Goal: Task Accomplishment & Management: Complete application form

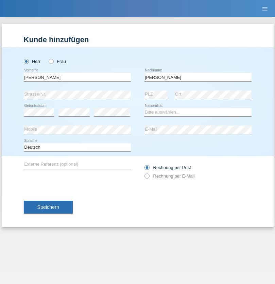
type input "Mohamed"
select select "SY"
select select "C"
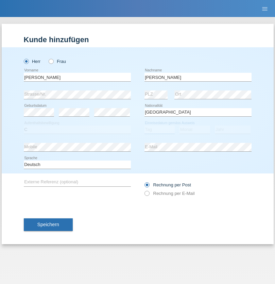
select select "21"
select select "12"
select select "2013"
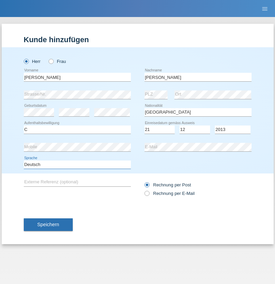
select select "en"
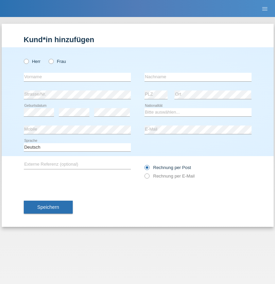
radio input "true"
click at [77, 77] on input "text" at bounding box center [77, 77] width 107 height 9
type input "[PERSON_NAME]"
click at [198, 77] on input "text" at bounding box center [198, 77] width 107 height 9
type input "Senn"
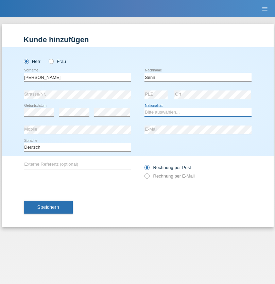
select select "CH"
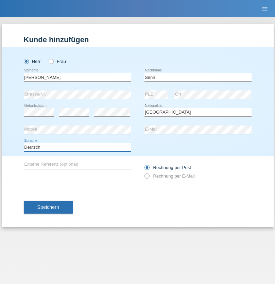
select select "en"
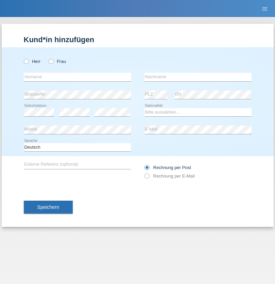
radio input "true"
click at [77, 77] on input "text" at bounding box center [77, 77] width 107 height 9
type input "Sebastiano"
click at [198, 77] on input "text" at bounding box center [198, 77] width 107 height 9
type input "Somma"
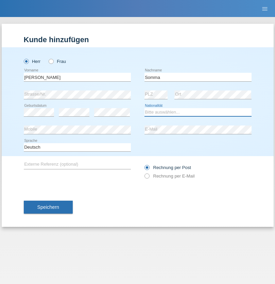
select select "IT"
select select "C"
select select "27"
select select "07"
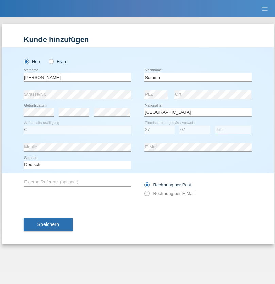
select select "2008"
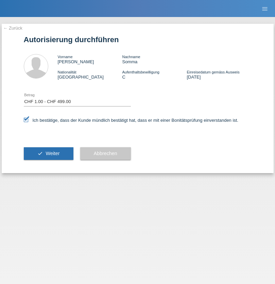
select select "1"
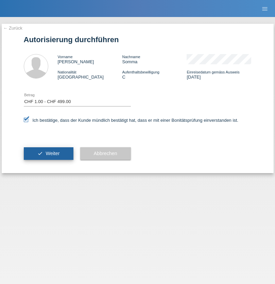
click at [48, 154] on span "Weiter" at bounding box center [53, 153] width 14 height 5
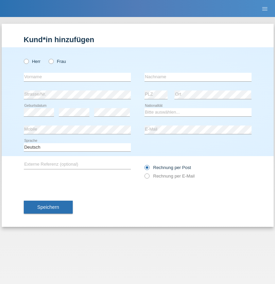
radio input "true"
click at [77, 77] on input "text" at bounding box center [77, 77] width 107 height 9
type input "Letizia"
click at [198, 77] on input "text" at bounding box center [198, 77] width 107 height 9
type input "Galli"
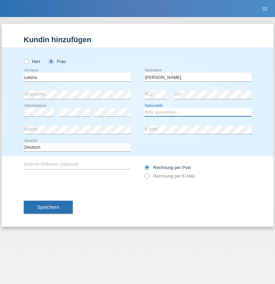
select select "CH"
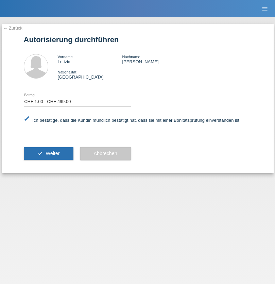
select select "1"
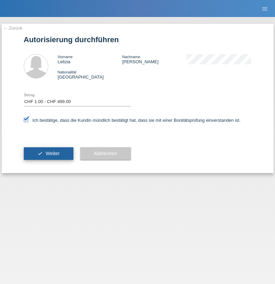
click at [48, 154] on span "Weiter" at bounding box center [53, 153] width 14 height 5
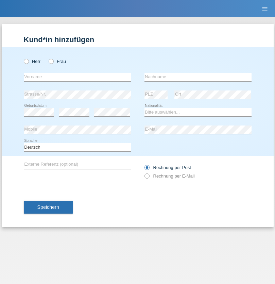
radio input "true"
click at [77, 77] on input "text" at bounding box center [77, 77] width 107 height 9
type input "firat"
click at [198, 77] on input "text" at bounding box center [198, 77] width 107 height 9
type input "kara"
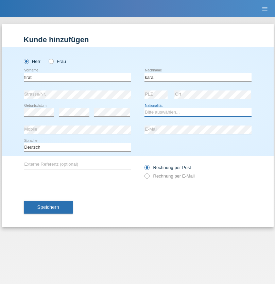
select select "CH"
radio input "true"
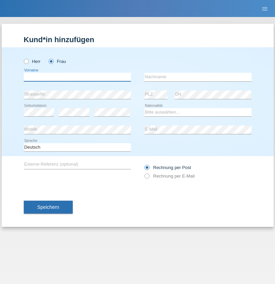
click at [77, 77] on input "text" at bounding box center [77, 77] width 107 height 9
type input "Senije"
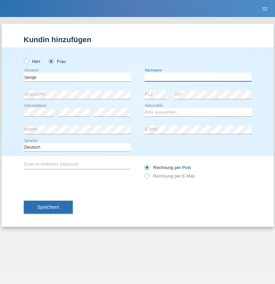
click at [198, 77] on input "text" at bounding box center [198, 77] width 107 height 9
type input "Rama"
select select "CH"
radio input "true"
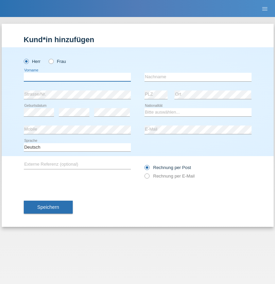
click at [77, 77] on input "text" at bounding box center [77, 77] width 107 height 9
type input "Andy"
click at [198, 77] on input "text" at bounding box center [198, 77] width 107 height 9
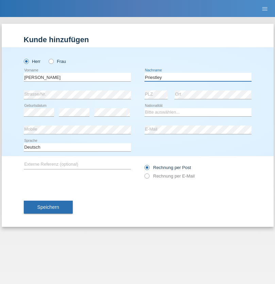
type input "Priestley"
select select "CH"
radio input "true"
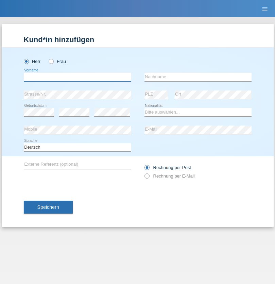
click at [77, 77] on input "text" at bounding box center [77, 77] width 107 height 9
type input "Francesco"
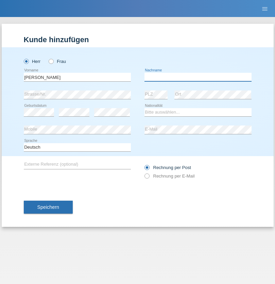
click at [198, 77] on input "text" at bounding box center [198, 77] width 107 height 9
type input "Fortugno"
select select "IT"
select select "C"
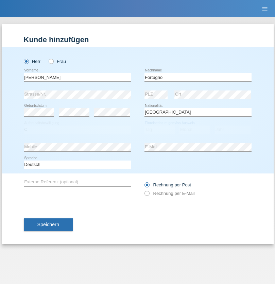
select select "09"
select select "08"
select select "2006"
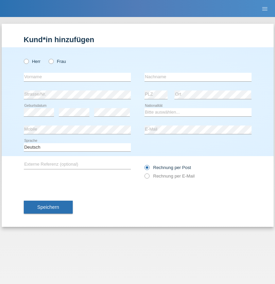
radio input "true"
click at [77, 77] on input "text" at bounding box center [77, 77] width 107 height 9
type input "Farkash"
click at [198, 77] on input "text" at bounding box center [198, 77] width 107 height 9
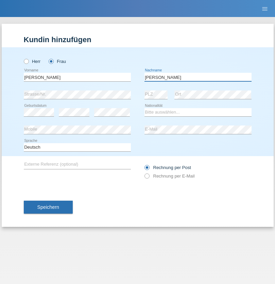
type input "Yolana"
select select "UA"
select select "C"
select select "23"
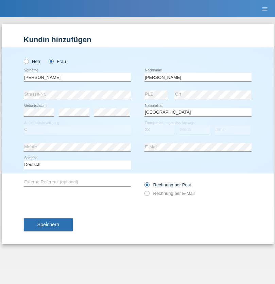
select select "10"
select select "2021"
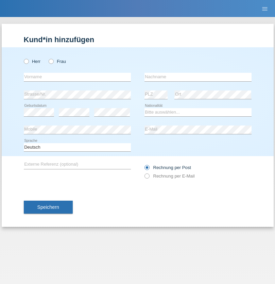
radio input "true"
click at [77, 77] on input "text" at bounding box center [77, 77] width 107 height 9
type input "Nuria"
click at [198, 77] on input "text" at bounding box center [198, 77] width 107 height 9
type input "D'Antino"
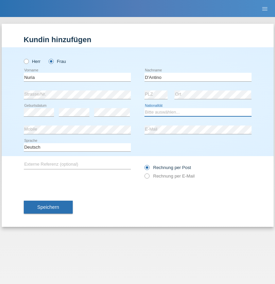
select select "CH"
